Goal: Check status: Check status

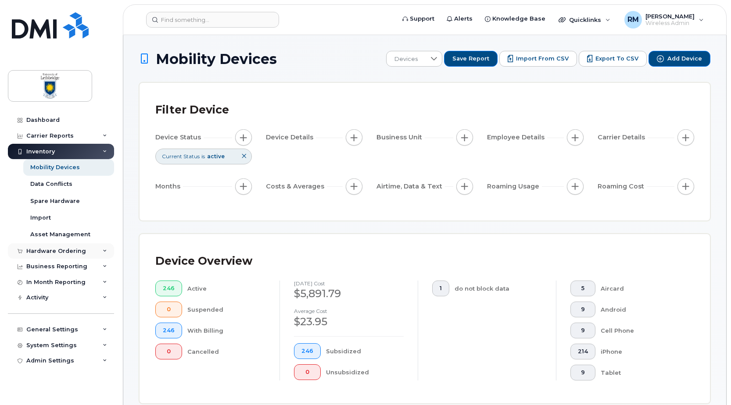
drag, startPoint x: 39, startPoint y: 247, endPoint x: 44, endPoint y: 248, distance: 5.7
click at [39, 247] on div "Hardware Ordering" at bounding box center [61, 252] width 106 height 16
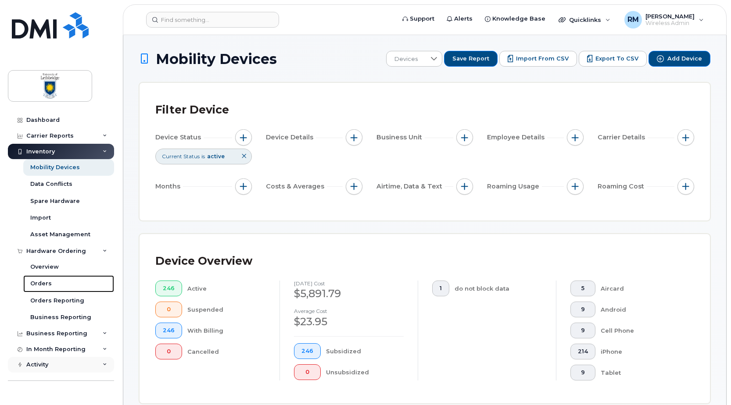
click at [45, 281] on div "Orders" at bounding box center [41, 284] width 22 height 8
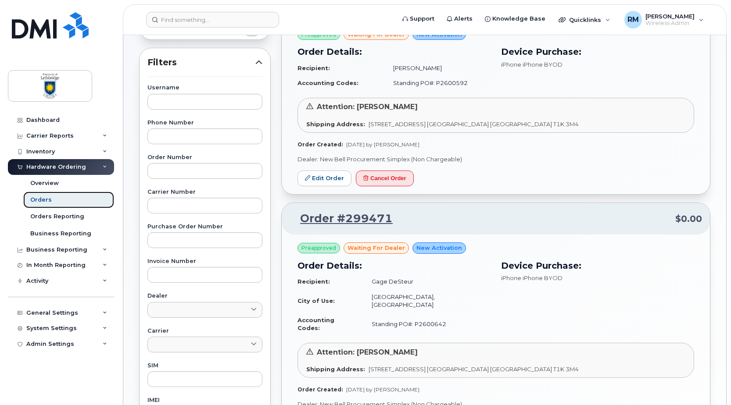
scroll to position [263, 0]
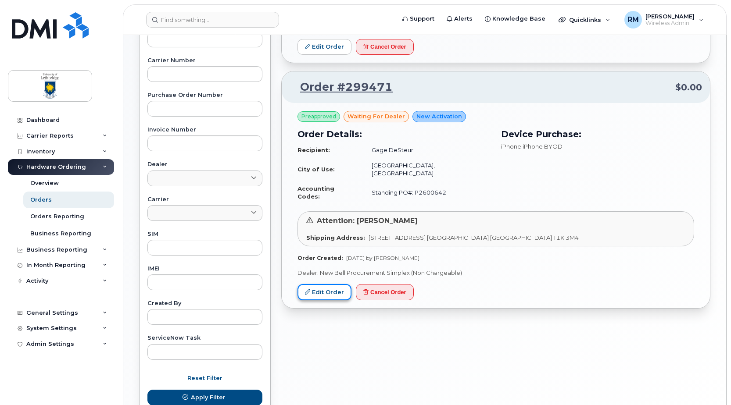
click at [323, 284] on link "Edit Order" at bounding box center [325, 292] width 54 height 16
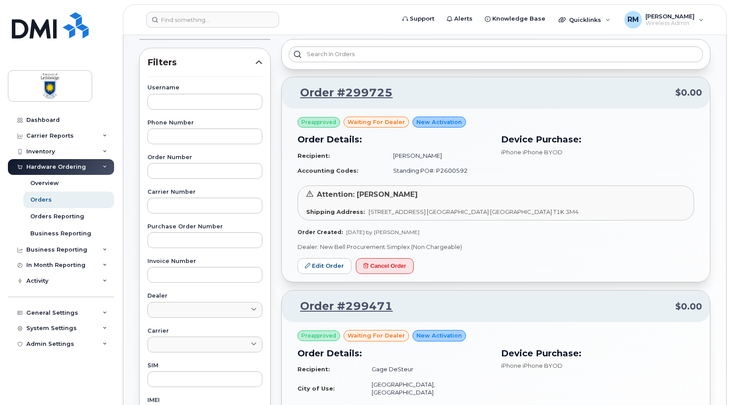
scroll to position [88, 0]
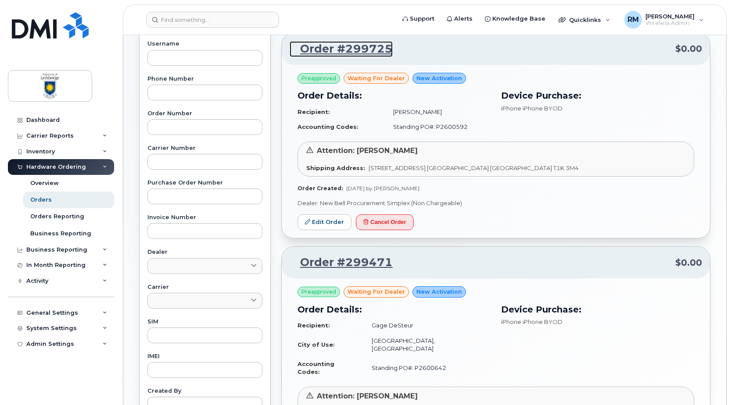
click at [341, 51] on link "Order #299725" at bounding box center [341, 49] width 103 height 16
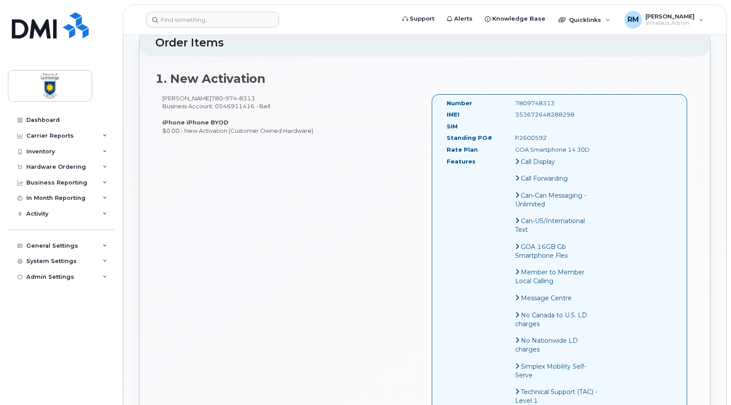
scroll to position [219, 0]
